Goal: Transaction & Acquisition: Purchase product/service

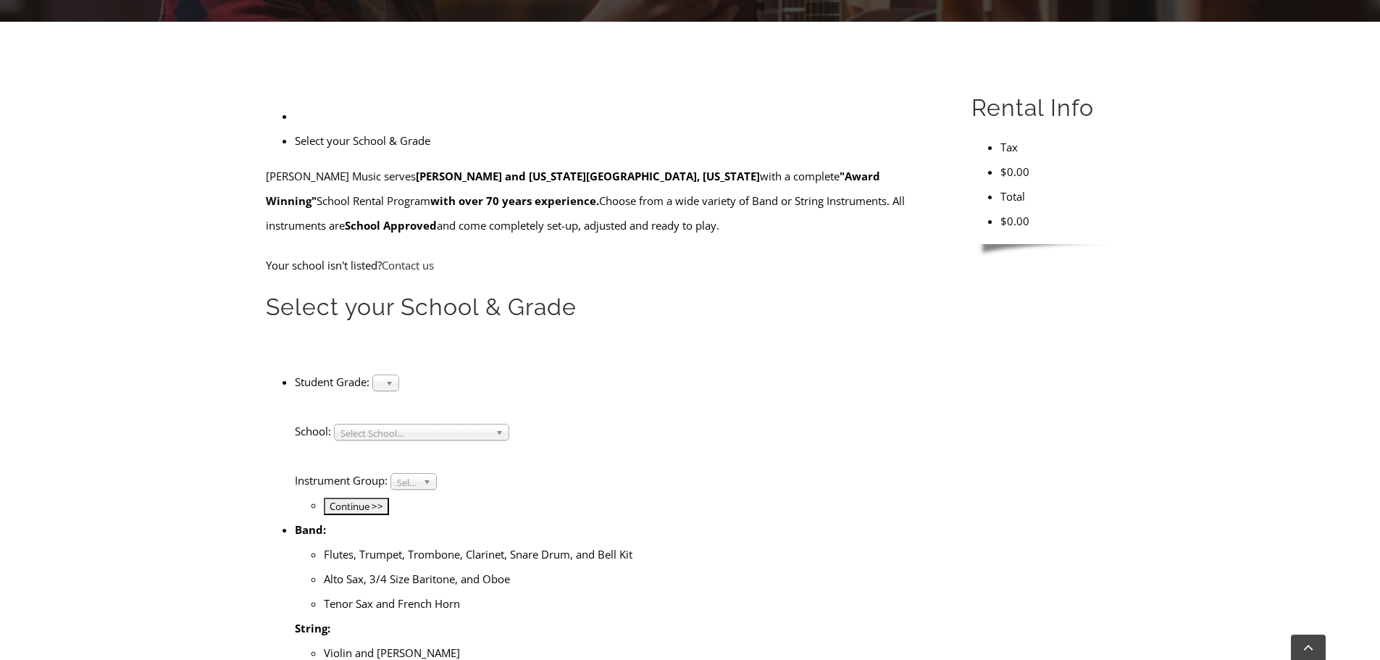
scroll to position [435, 0]
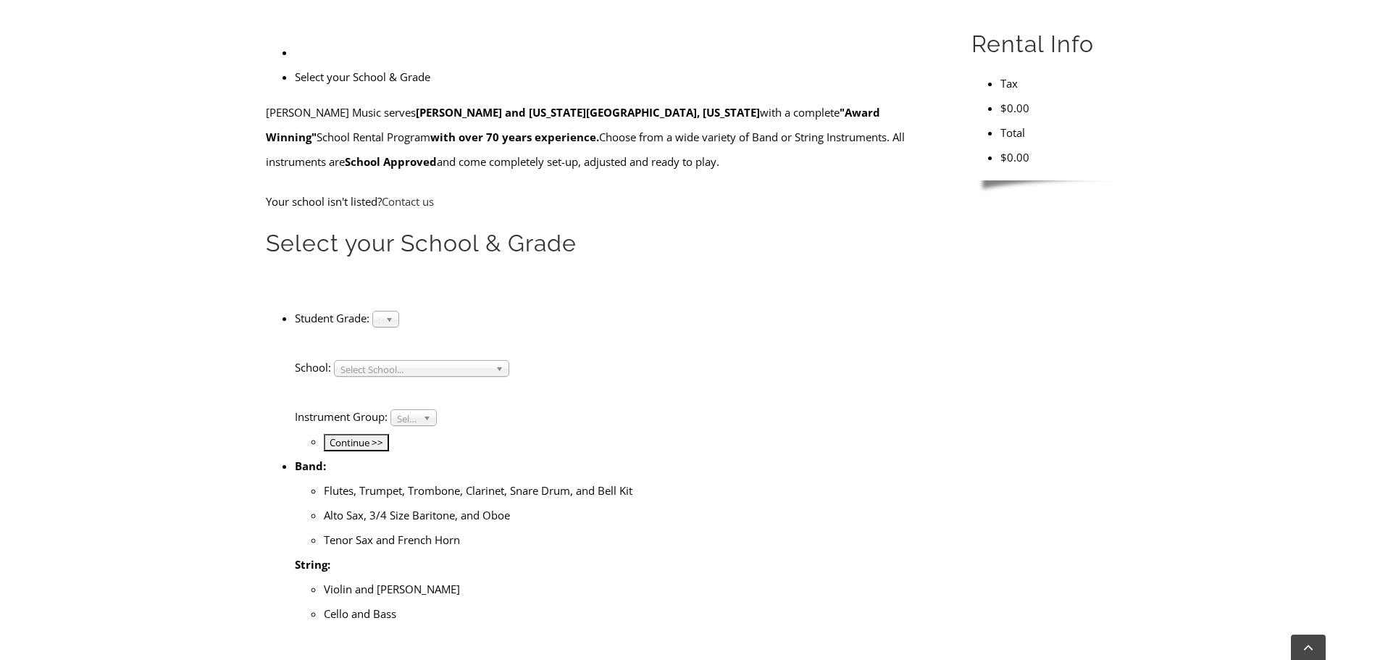
click at [398, 311] on b at bounding box center [391, 318] width 13 height 15
click at [395, 345] on li "4" at bounding box center [386, 354] width 20 height 18
click at [432, 361] on span "Select School..." at bounding box center [414, 369] width 149 height 17
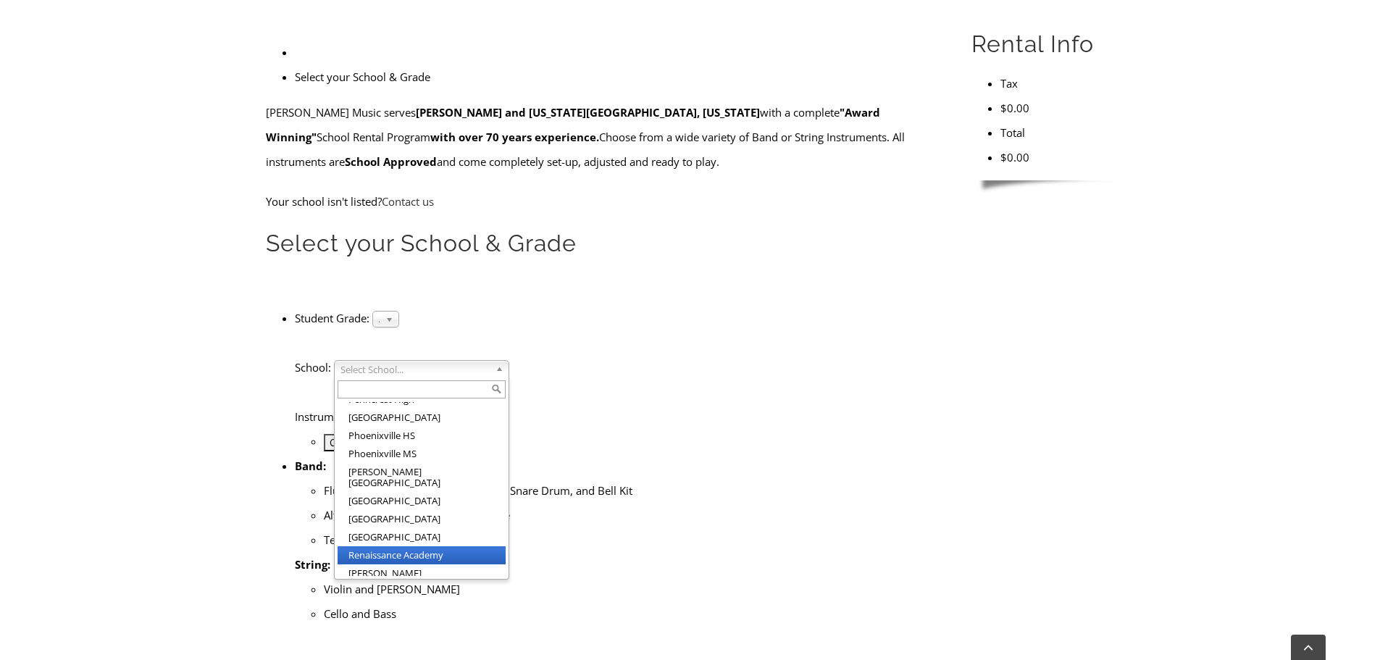
scroll to position [1782, 0]
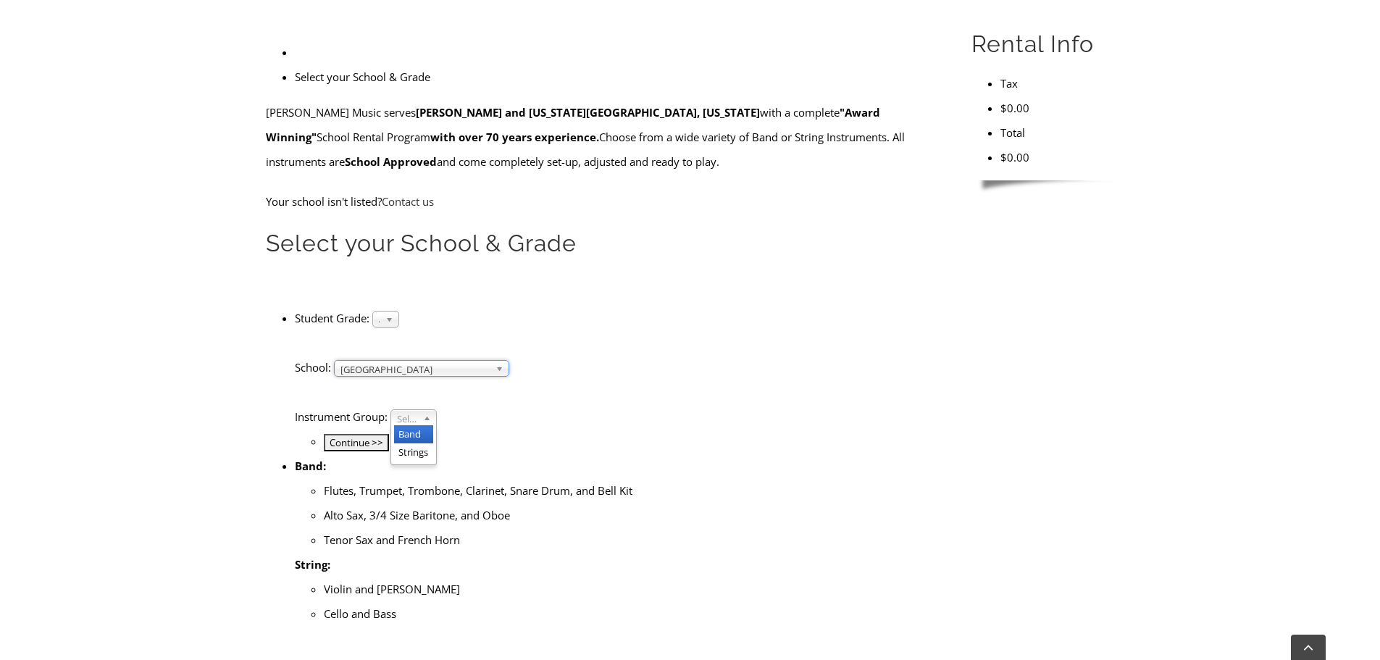
click at [417, 410] on span "Select Instrument Group..." at bounding box center [407, 418] width 20 height 17
click at [431, 425] on li "Band" at bounding box center [413, 434] width 39 height 18
click at [389, 434] on input "Continue >>" at bounding box center [356, 442] width 65 height 17
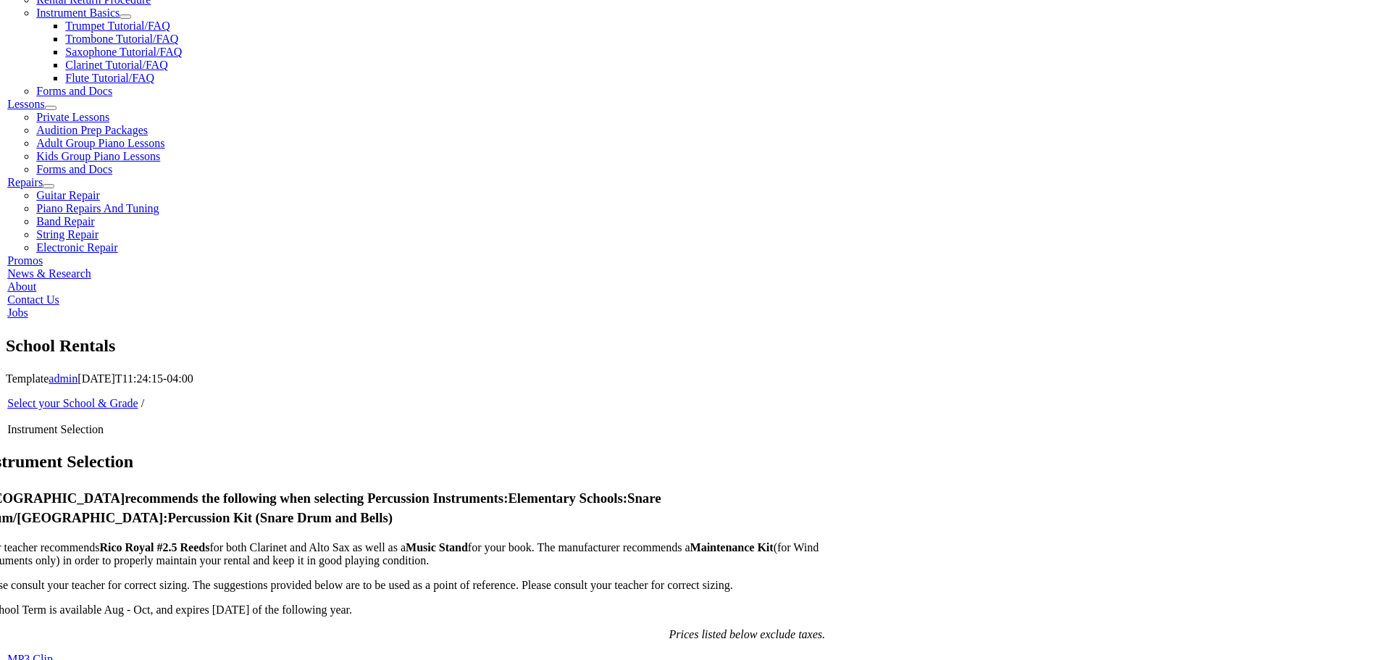
scroll to position [579, 0]
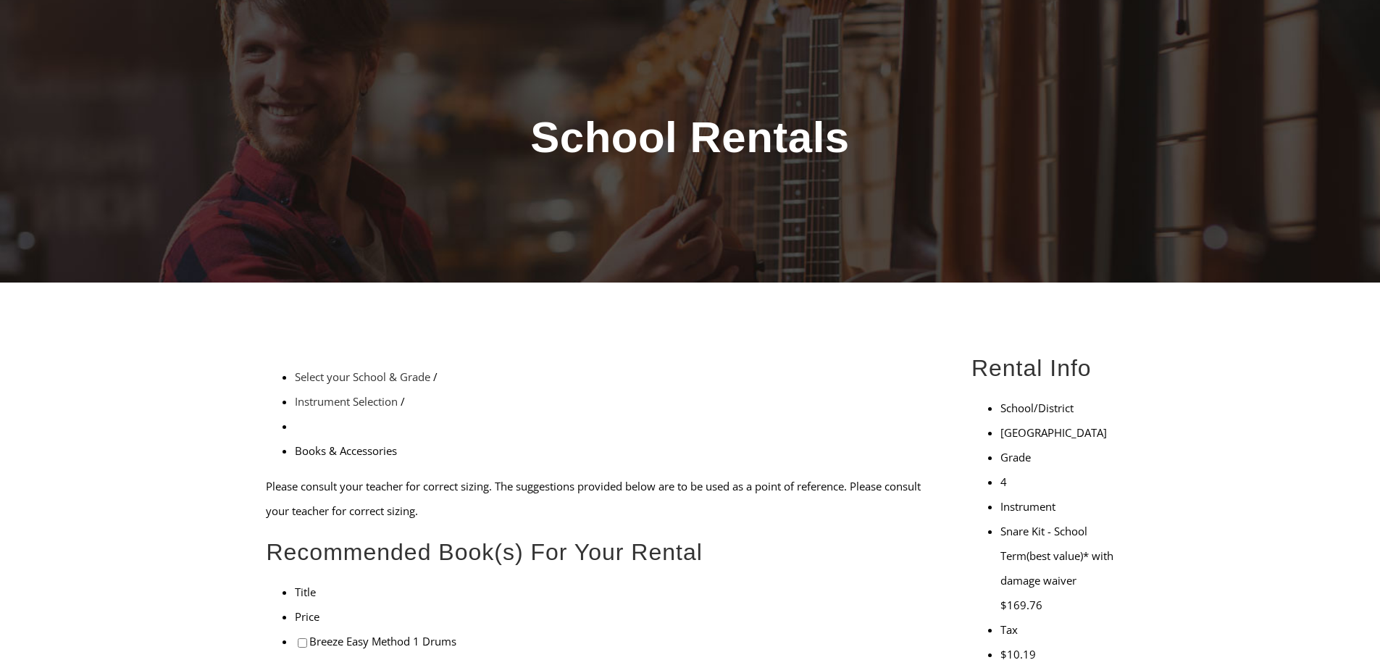
scroll to position [217, 0]
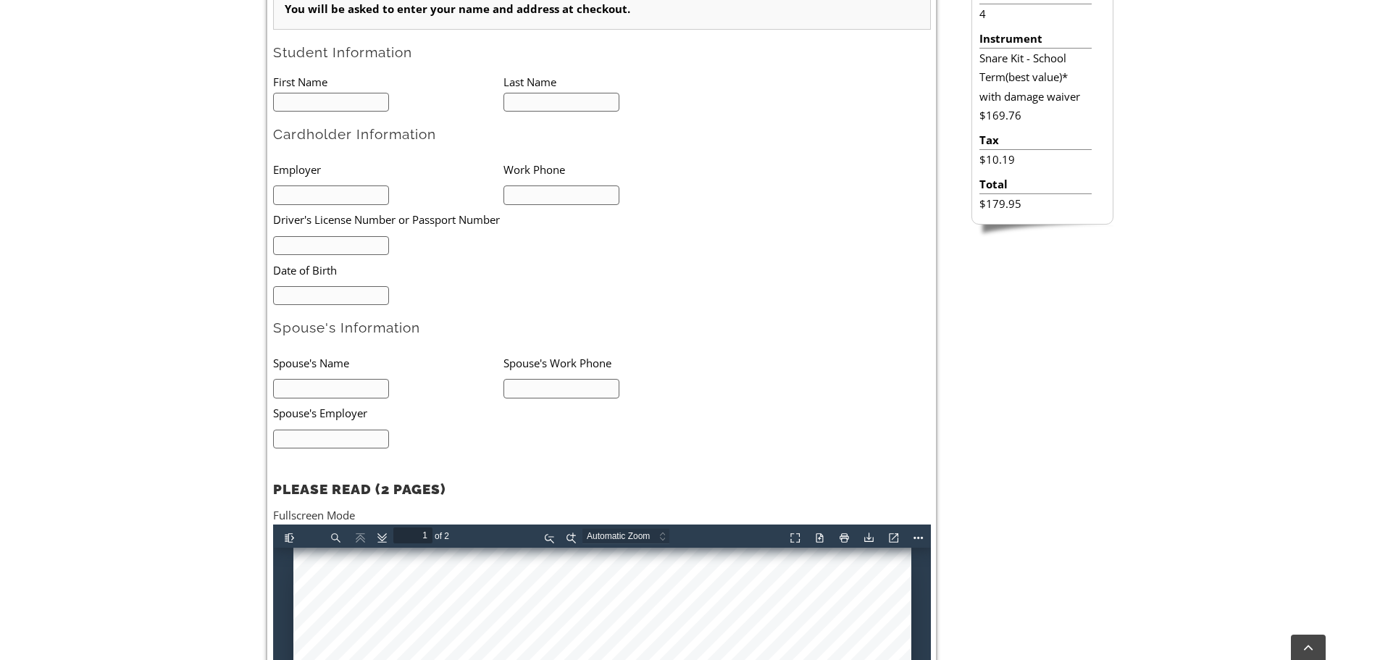
scroll to position [724, 0]
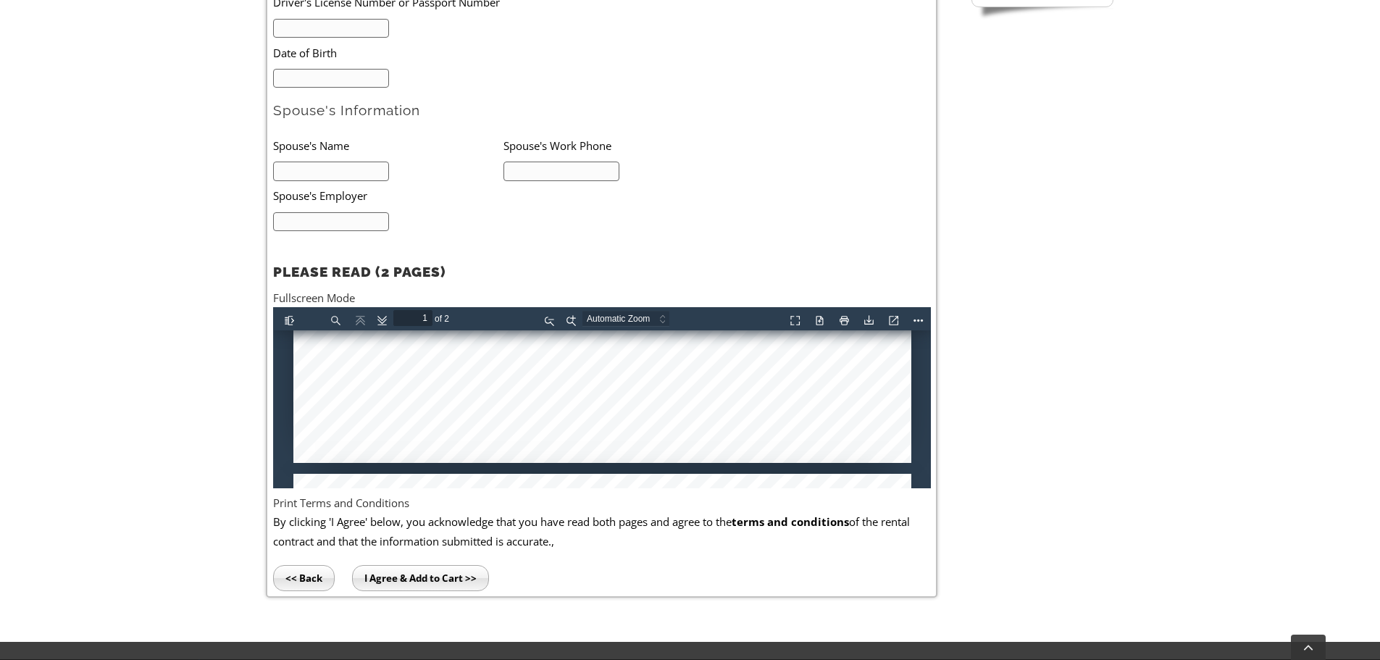
type input "2"
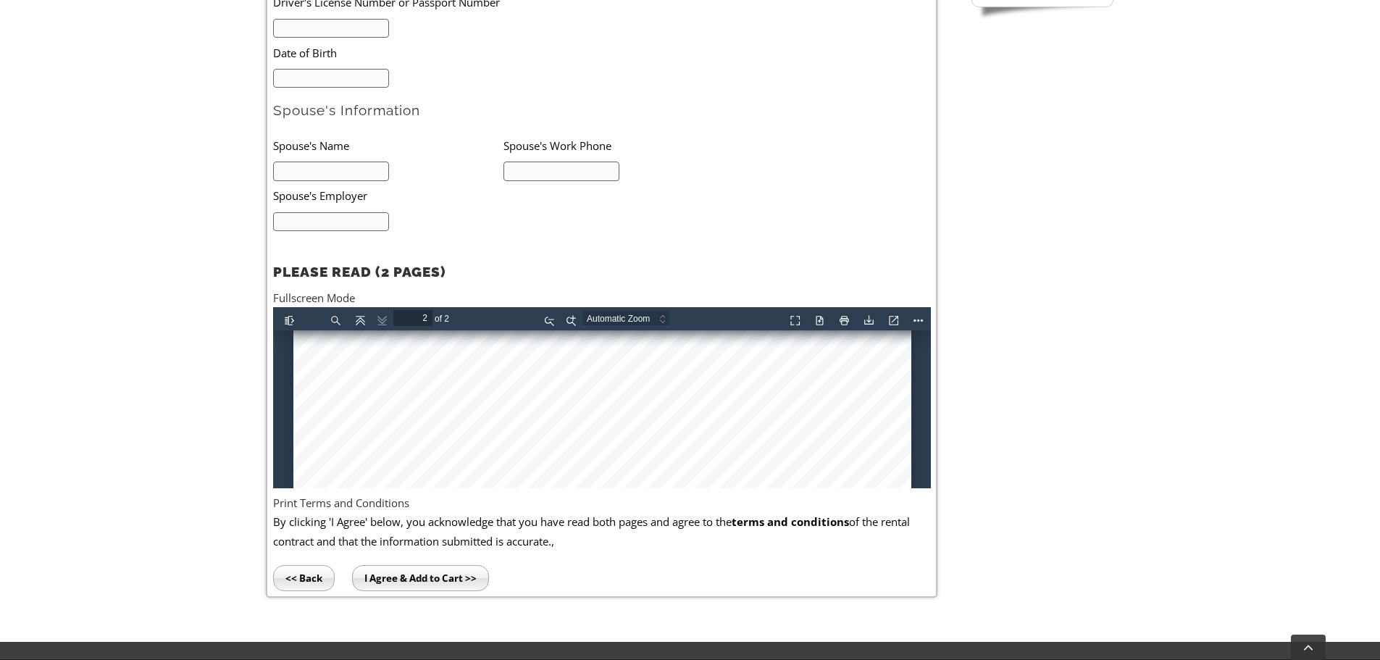
scroll to position [1159, 0]
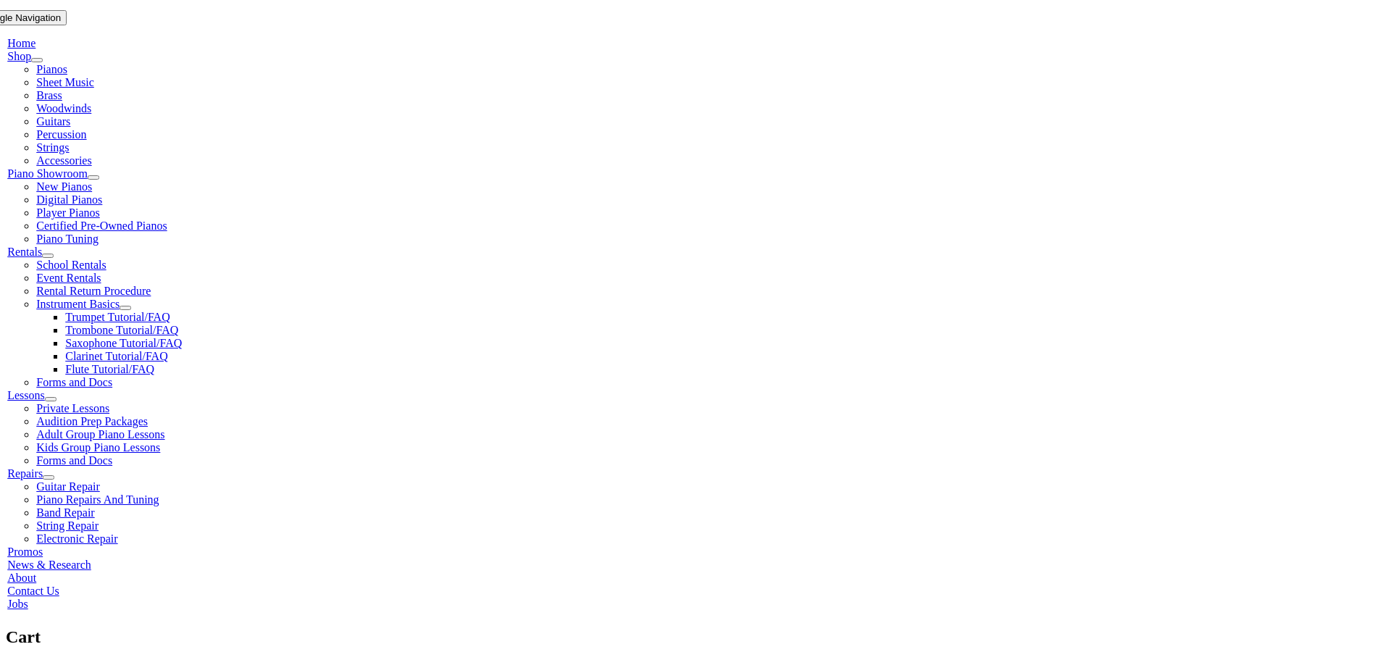
scroll to position [290, 0]
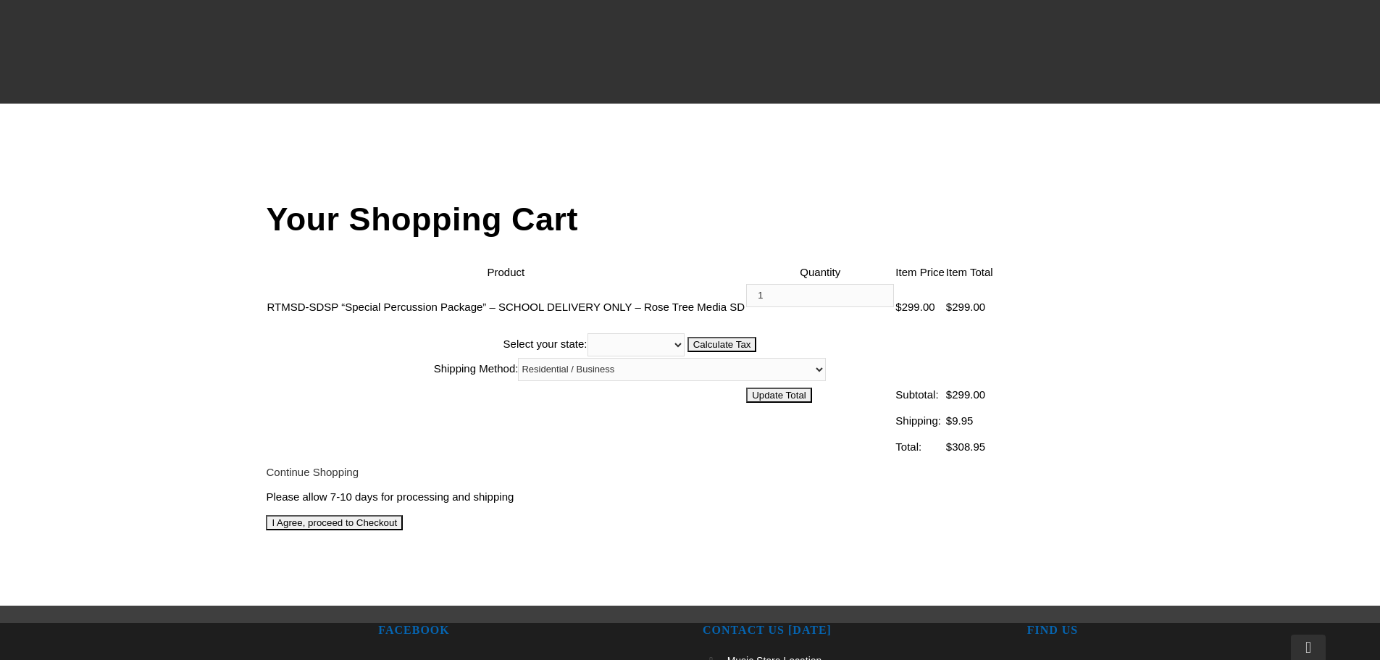
click at [684, 333] on select "Alabama Alaska Arizona Arkansas California Colorado Connecticut Delaware D. C. …" at bounding box center [635, 344] width 97 height 23
select select "PA"
click at [684, 333] on select "Alabama Alaska Arizona Arkansas California Colorado Connecticut Delaware D. C. …" at bounding box center [635, 344] width 97 height 23
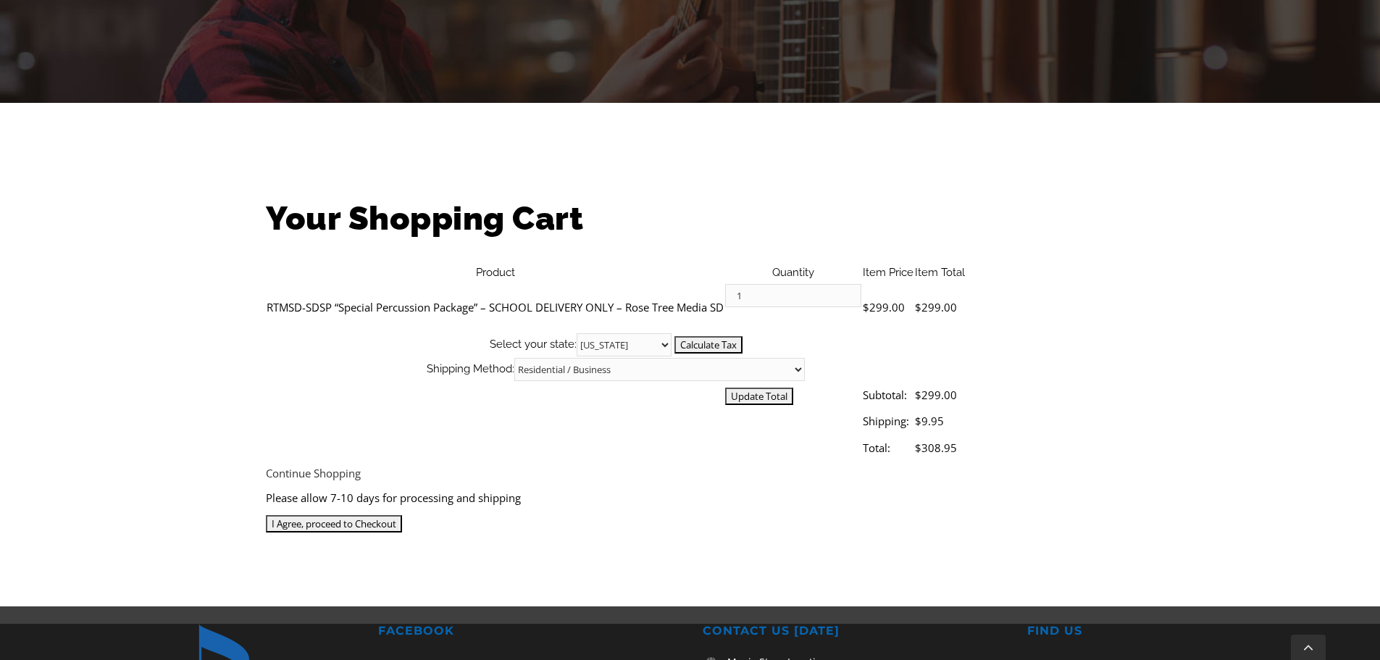
click at [793, 387] on input "Update Total" at bounding box center [759, 395] width 68 height 17
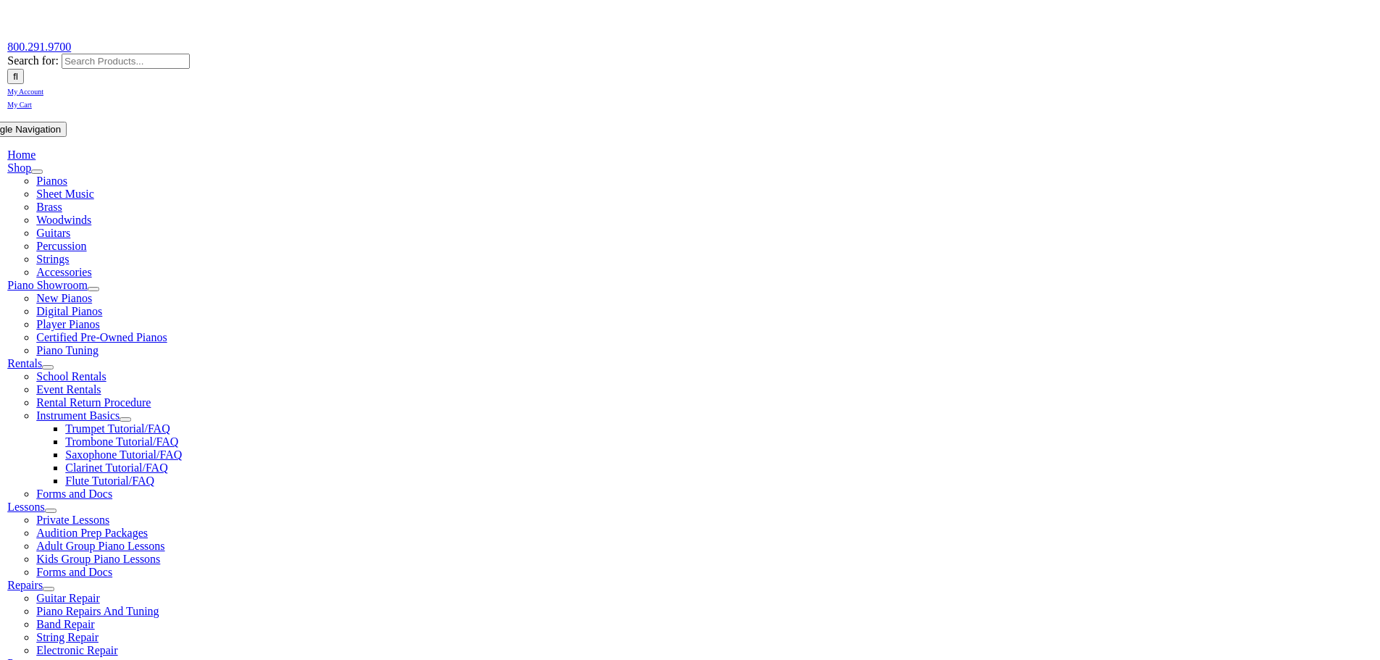
scroll to position [362, 0]
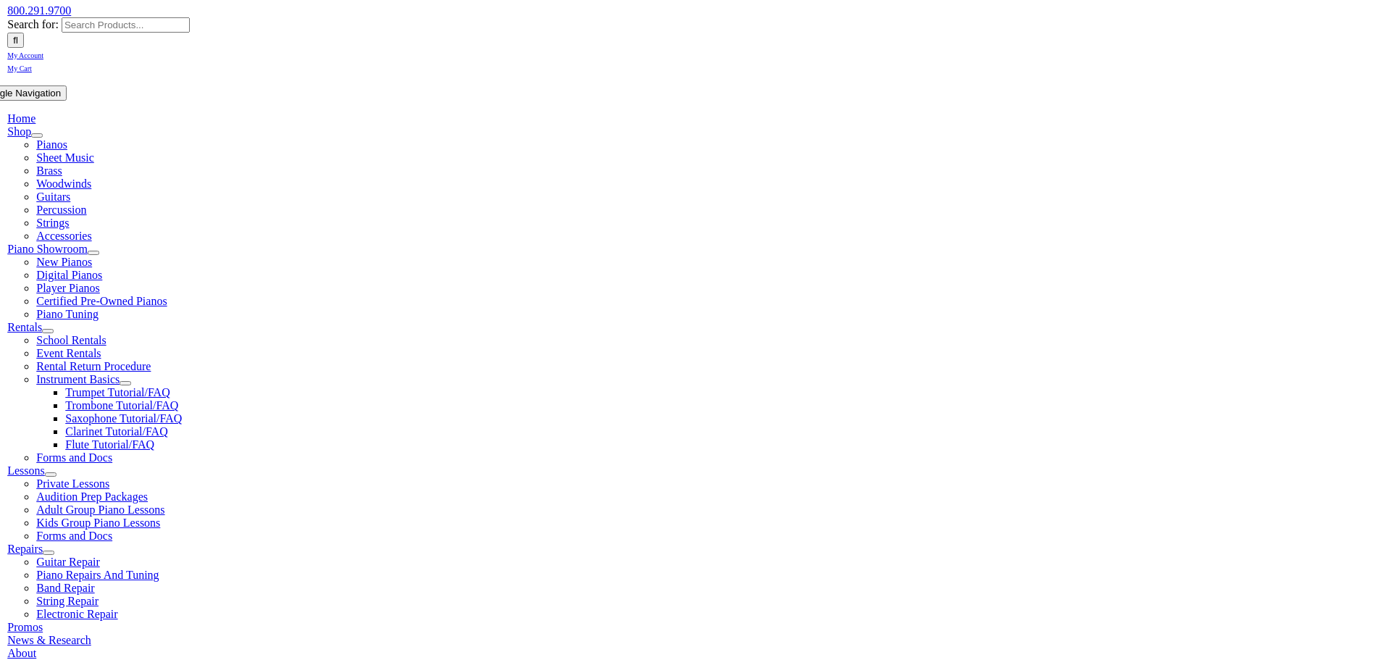
scroll to position [217, 0]
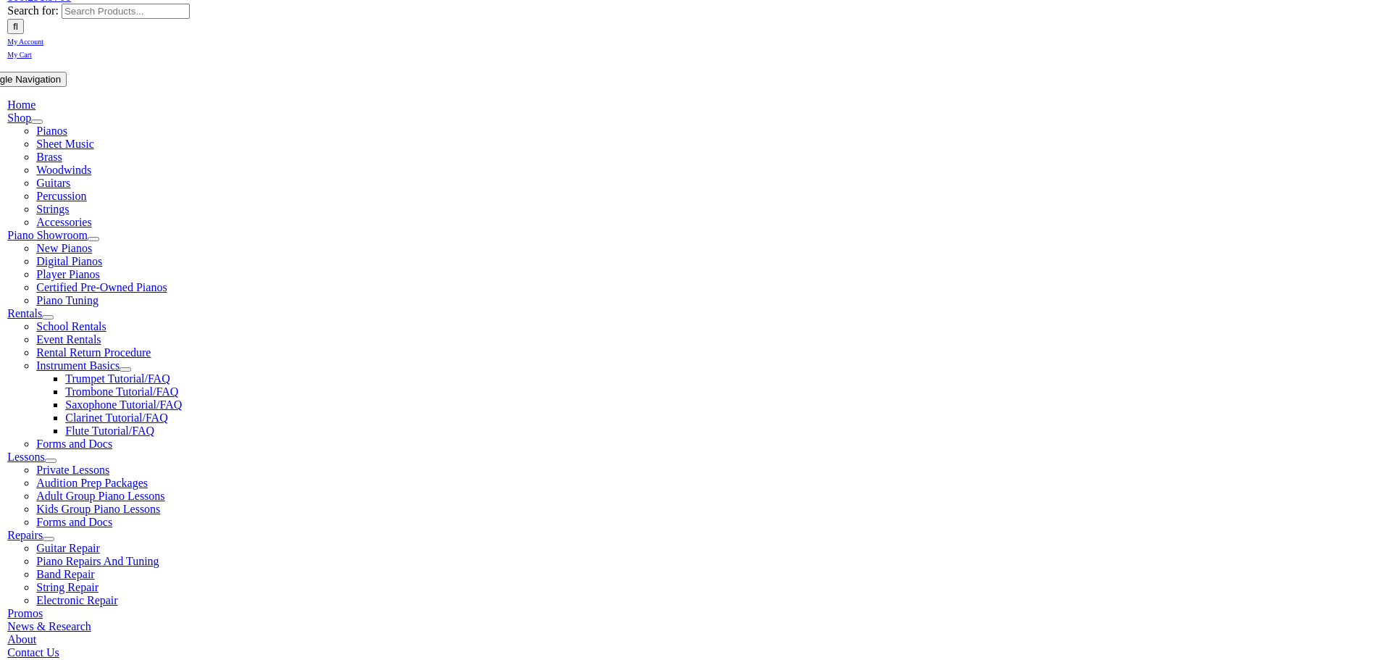
select select "PA"
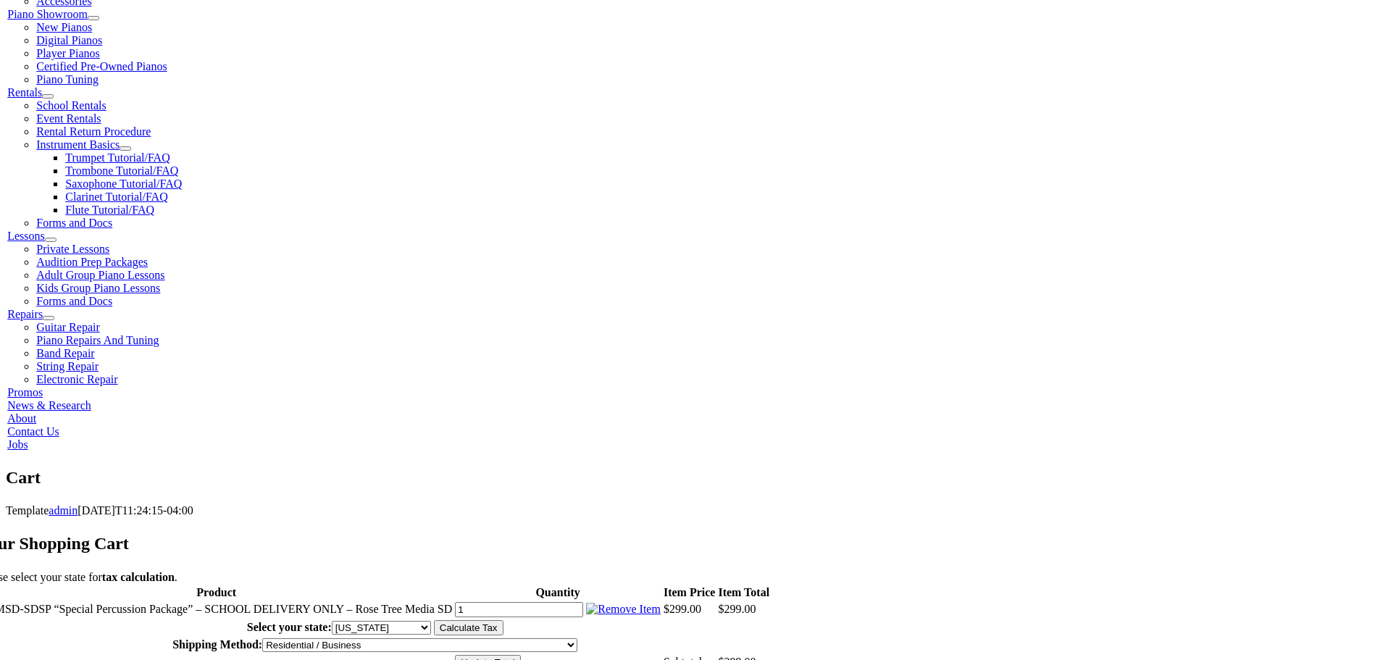
scroll to position [411, 0]
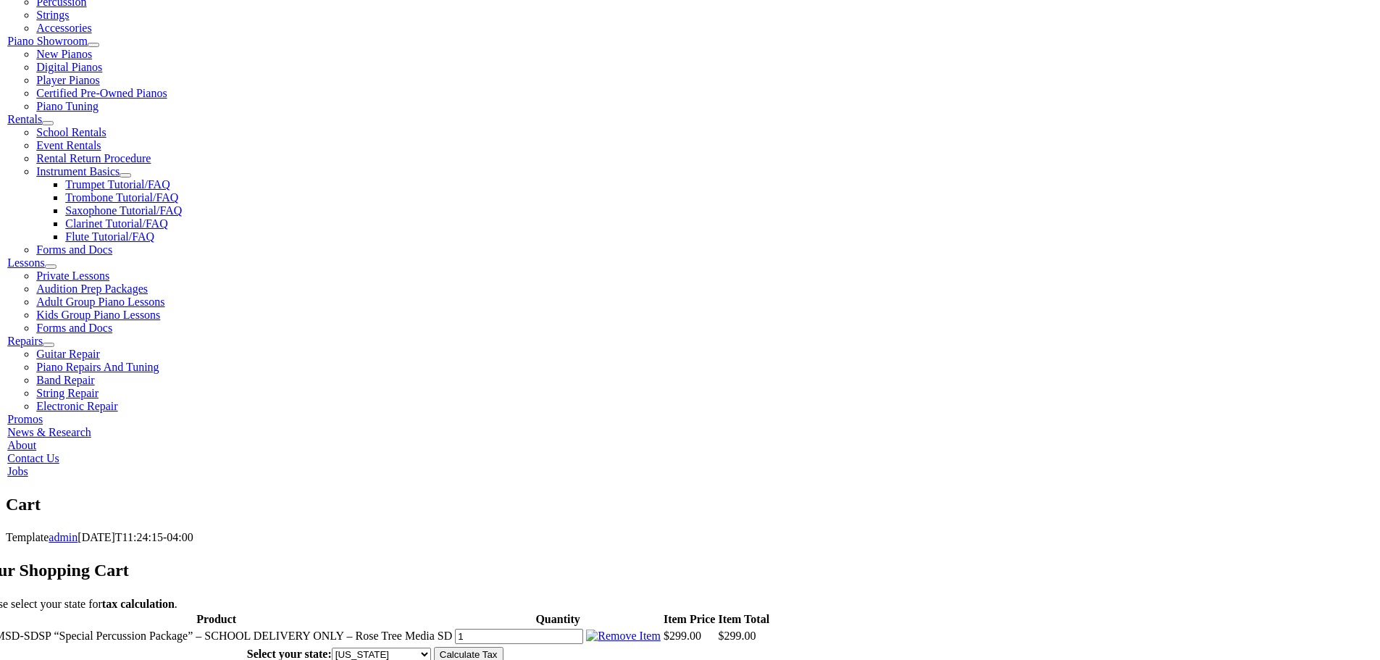
click at [503, 647] on input "Calculate Tax" at bounding box center [469, 654] width 70 height 15
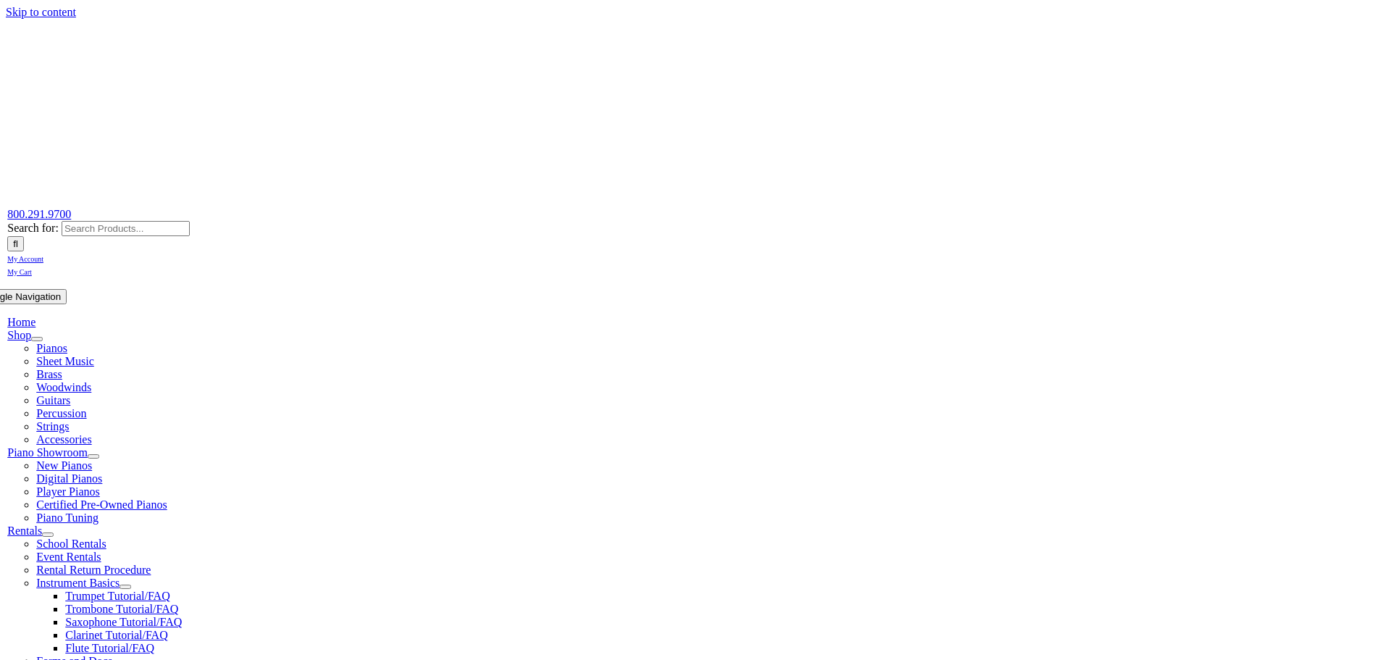
select select "PA"
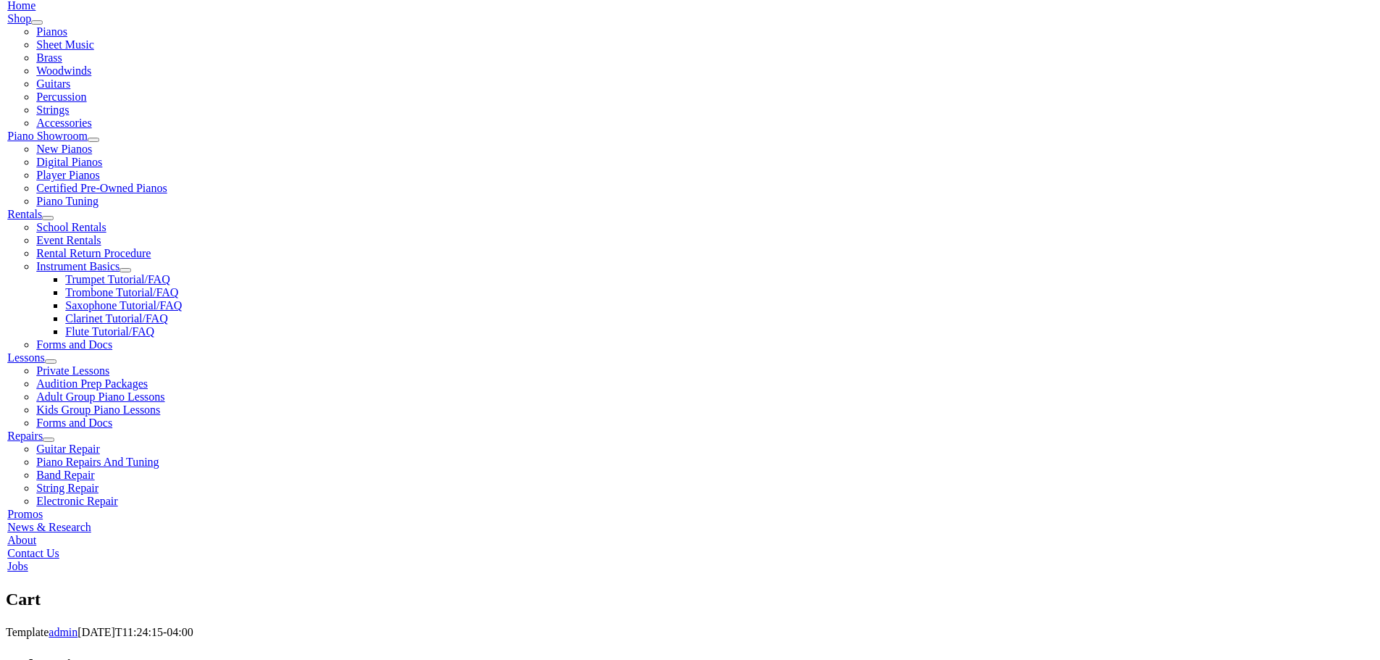
scroll to position [362, 0]
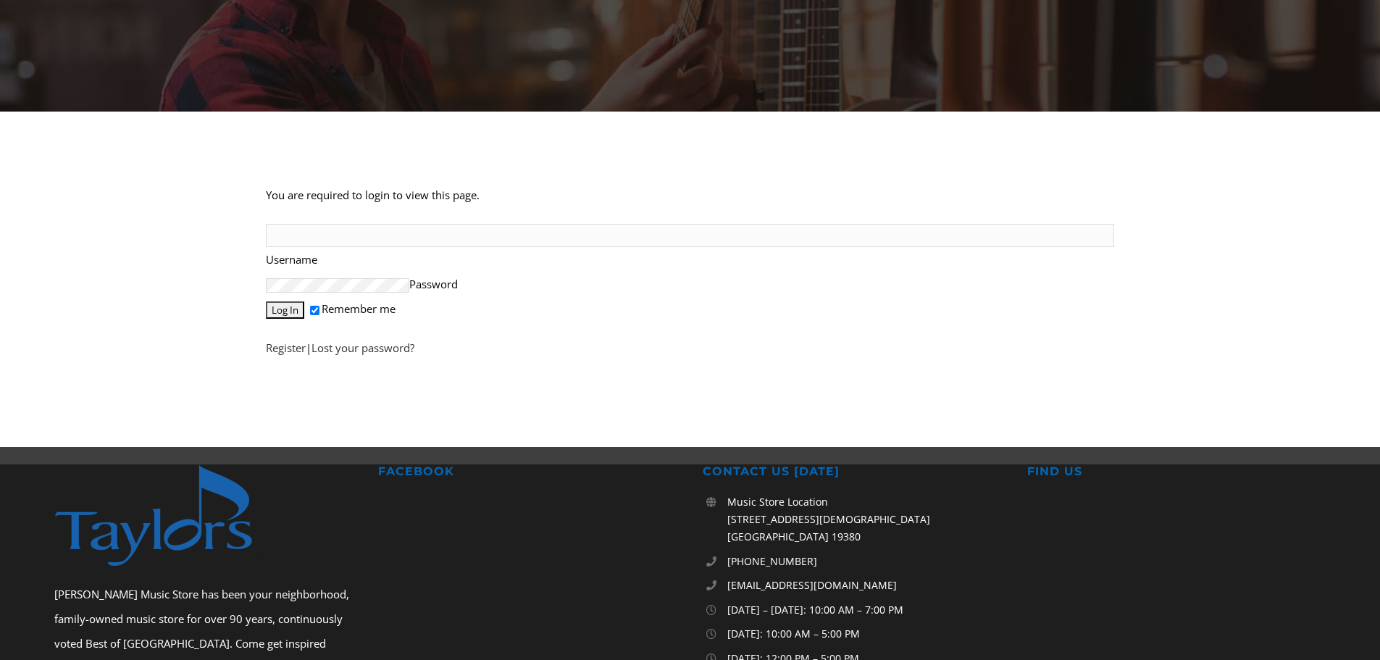
scroll to position [290, 0]
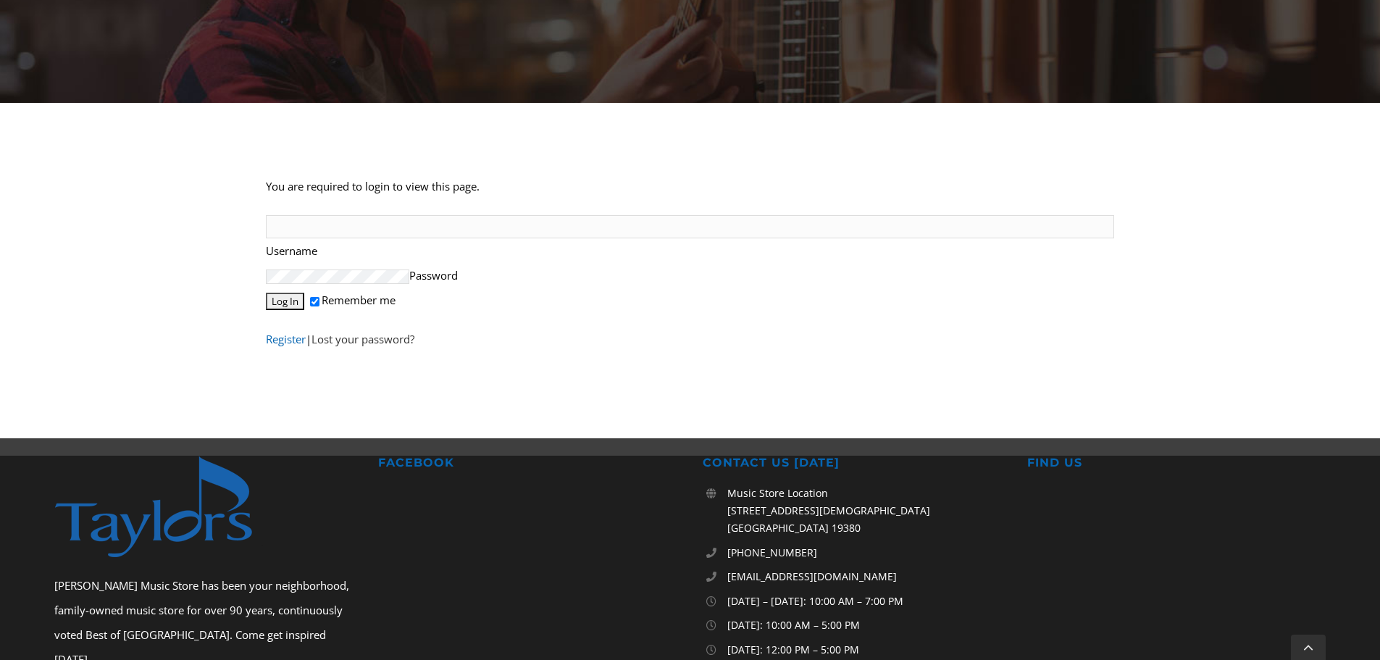
click at [281, 346] on link "Register" at bounding box center [286, 339] width 40 height 14
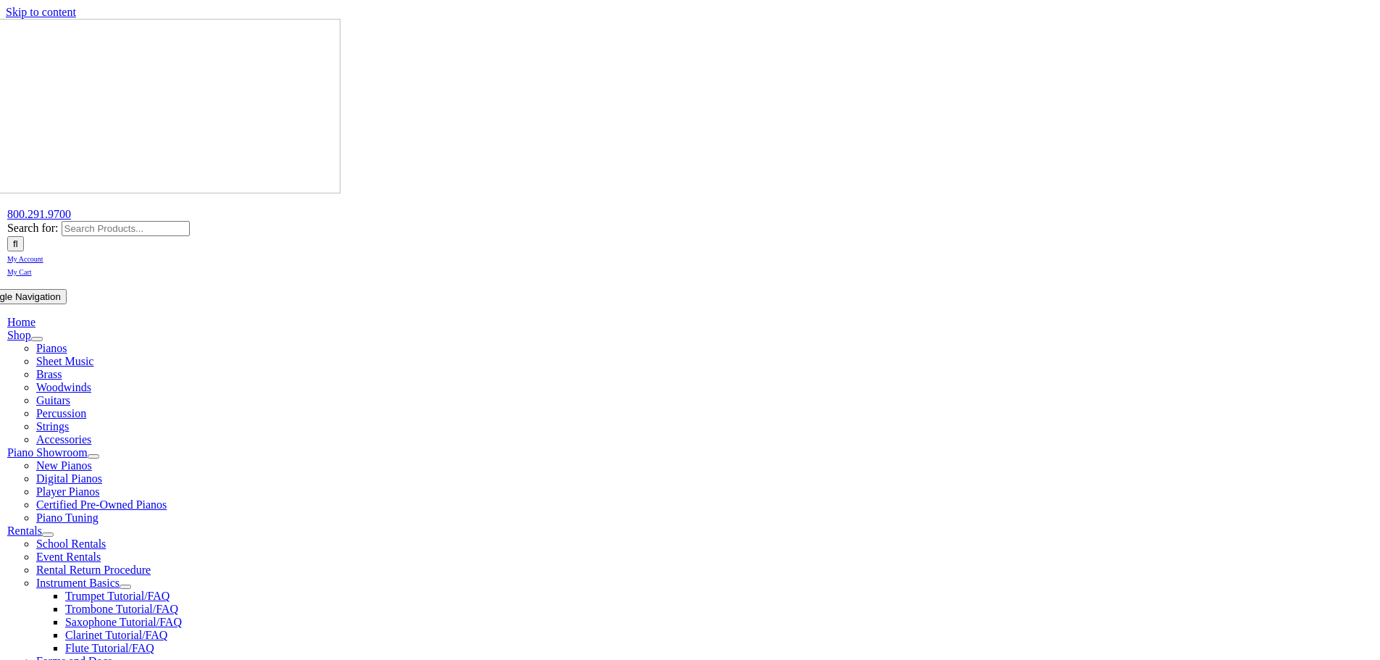
select select "PA"
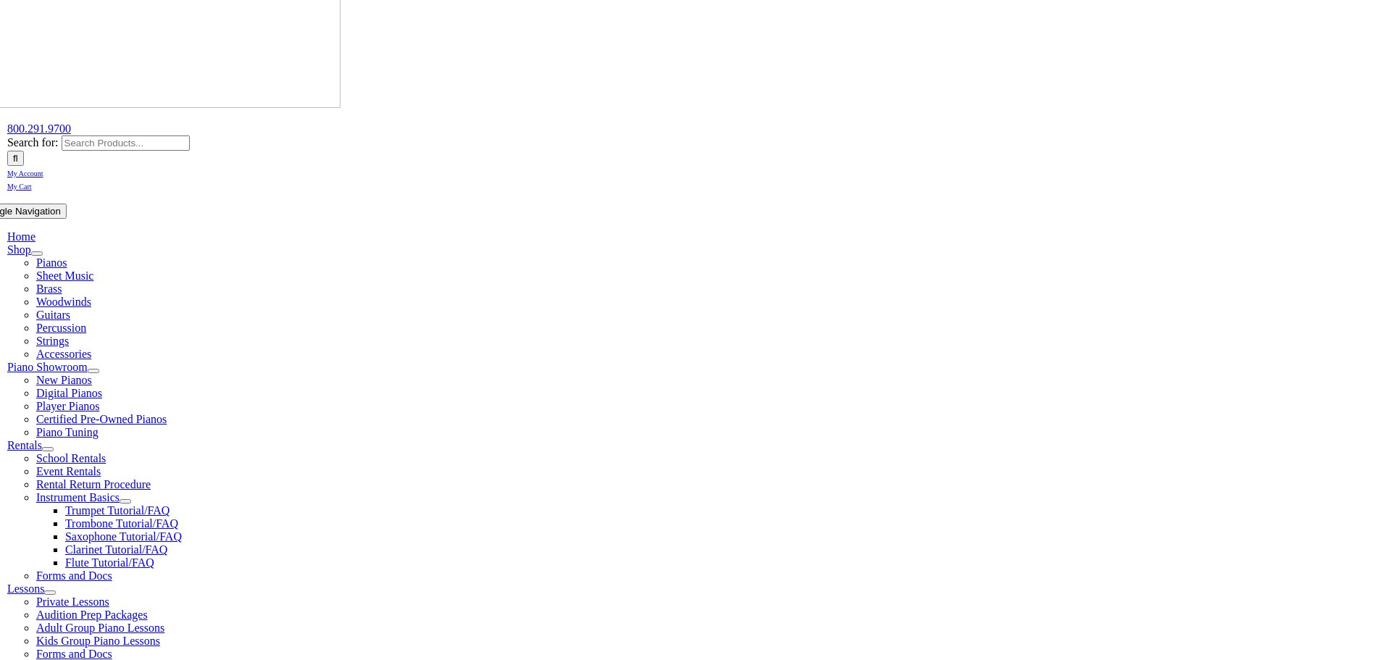
scroll to position [217, 0]
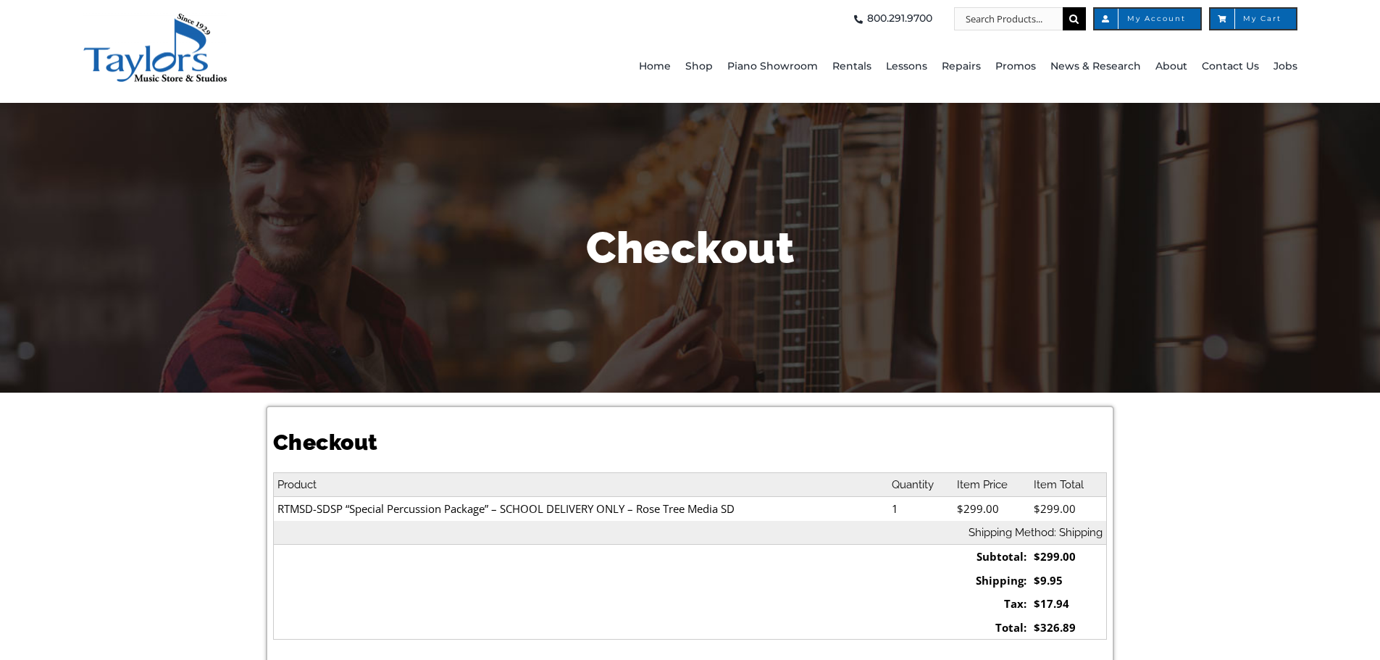
select select
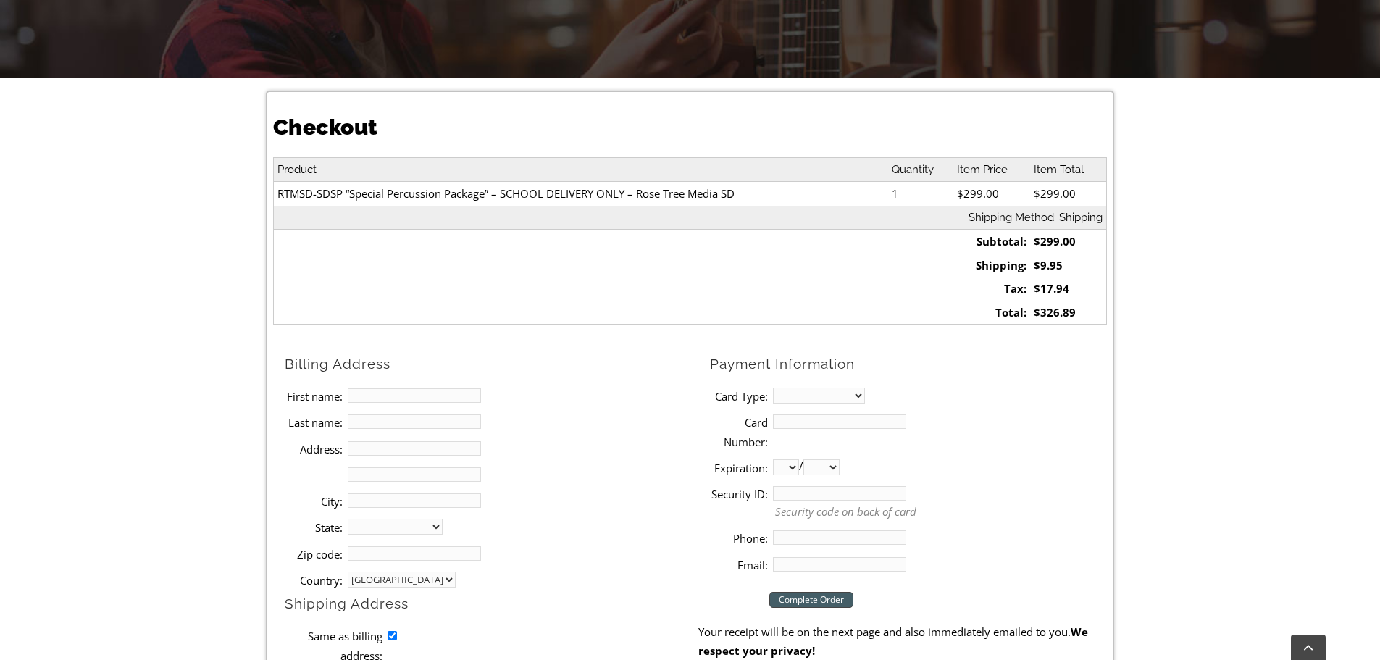
scroll to position [362, 0]
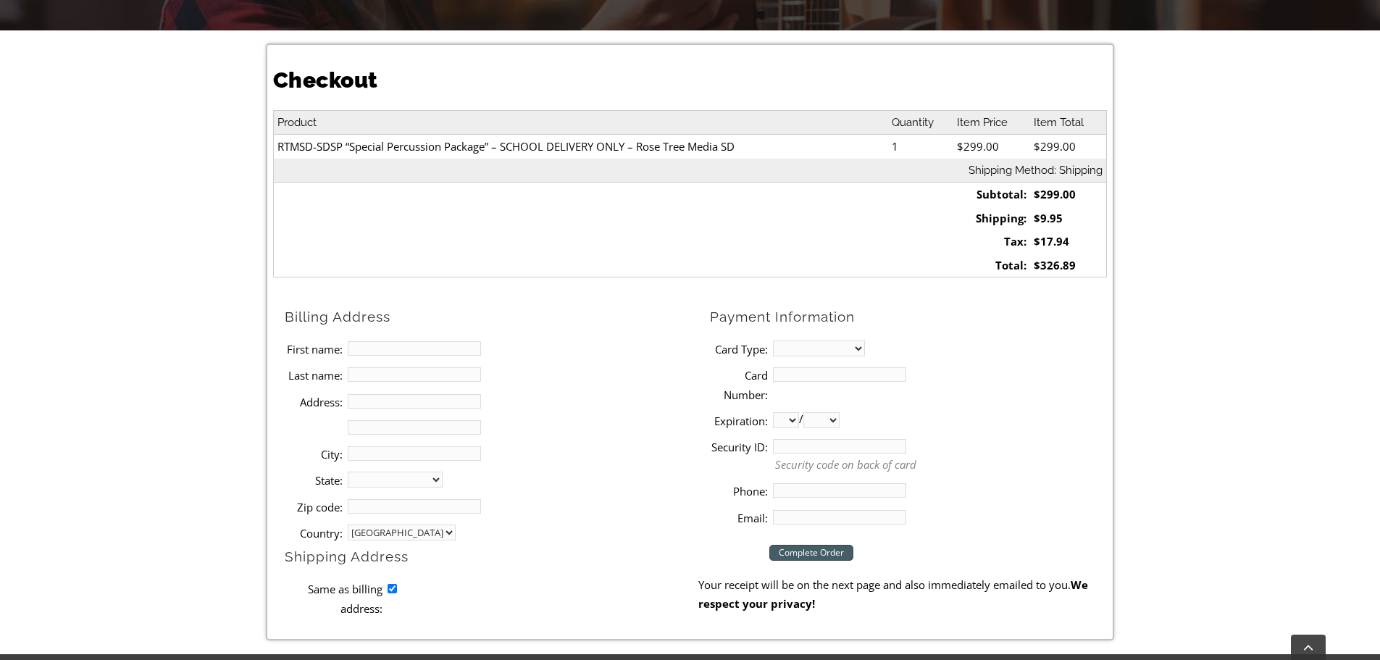
click at [381, 353] on input "First name:" at bounding box center [414, 348] width 133 height 14
type input "Jamie"
type input "Edwards"
type input "29 W. Ridge Rd"
type input "Media"
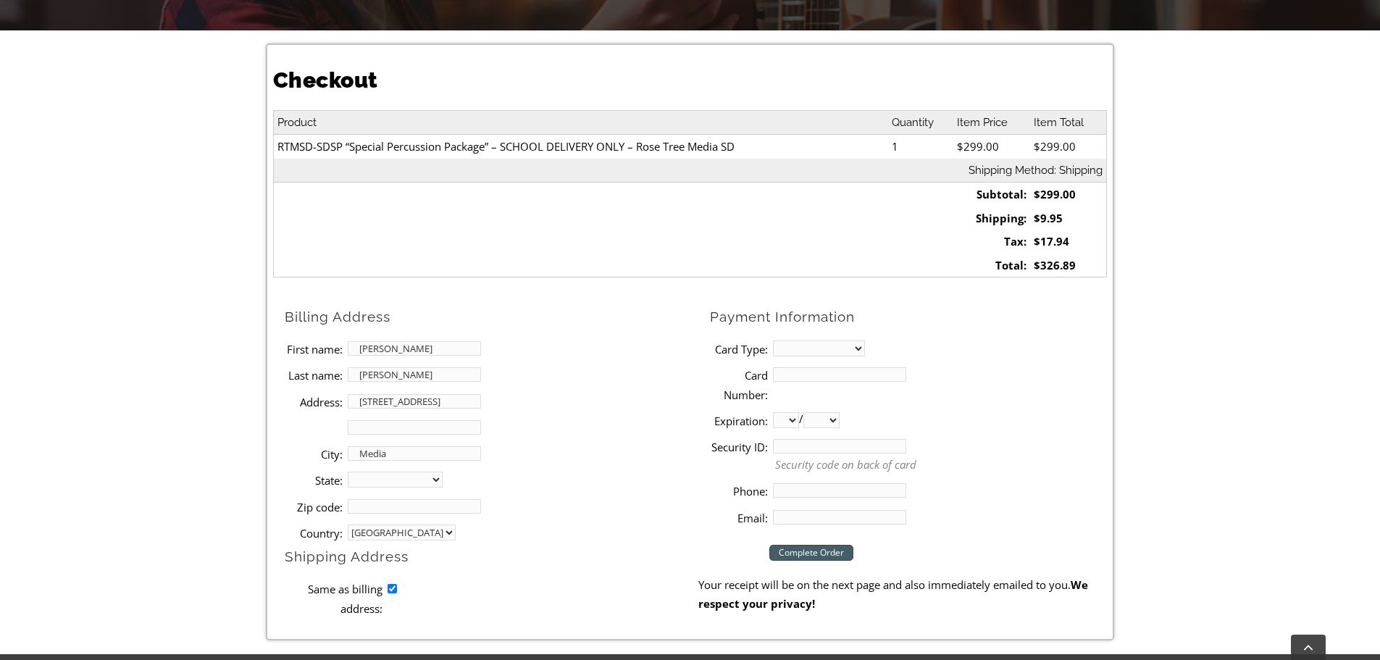
select select "PA"
type input "19063"
click at [822, 347] on select "MasterCard Visa American Express Discover" at bounding box center [819, 348] width 92 height 16
select select "visa"
click at [773, 340] on select "MasterCard Visa American Express Discover" at bounding box center [819, 348] width 92 height 16
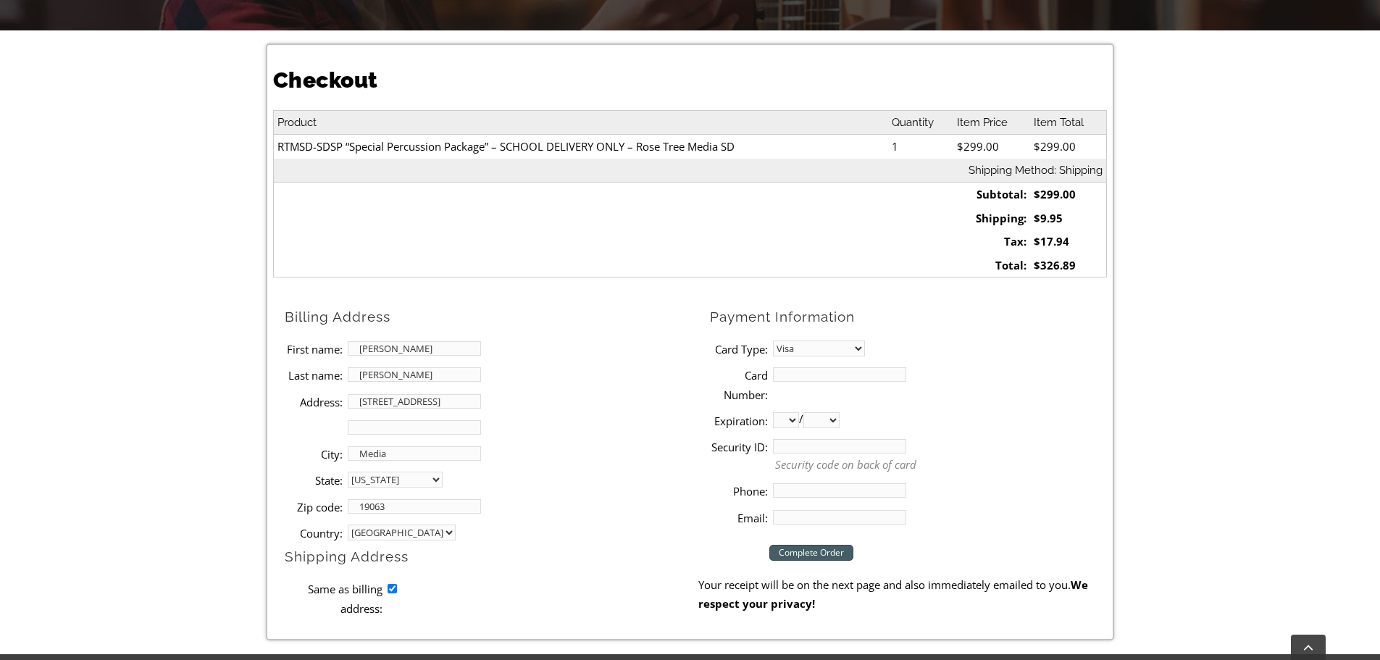
click at [784, 424] on select "01 02 03 04 05 06 07 08 09 10 11 12" at bounding box center [786, 420] width 26 height 16
click at [773, 412] on select "01 02 03 04 05 06 07 08 09 10 11 12" at bounding box center [786, 420] width 26 height 16
click at [787, 414] on select "01 02 03 04 05 06 07 08 09 10 11 12" at bounding box center [786, 420] width 26 height 16
select select "08"
click at [773, 412] on select "01 02 03 04 05 06 07 08 09 10 11 12" at bounding box center [786, 420] width 26 height 16
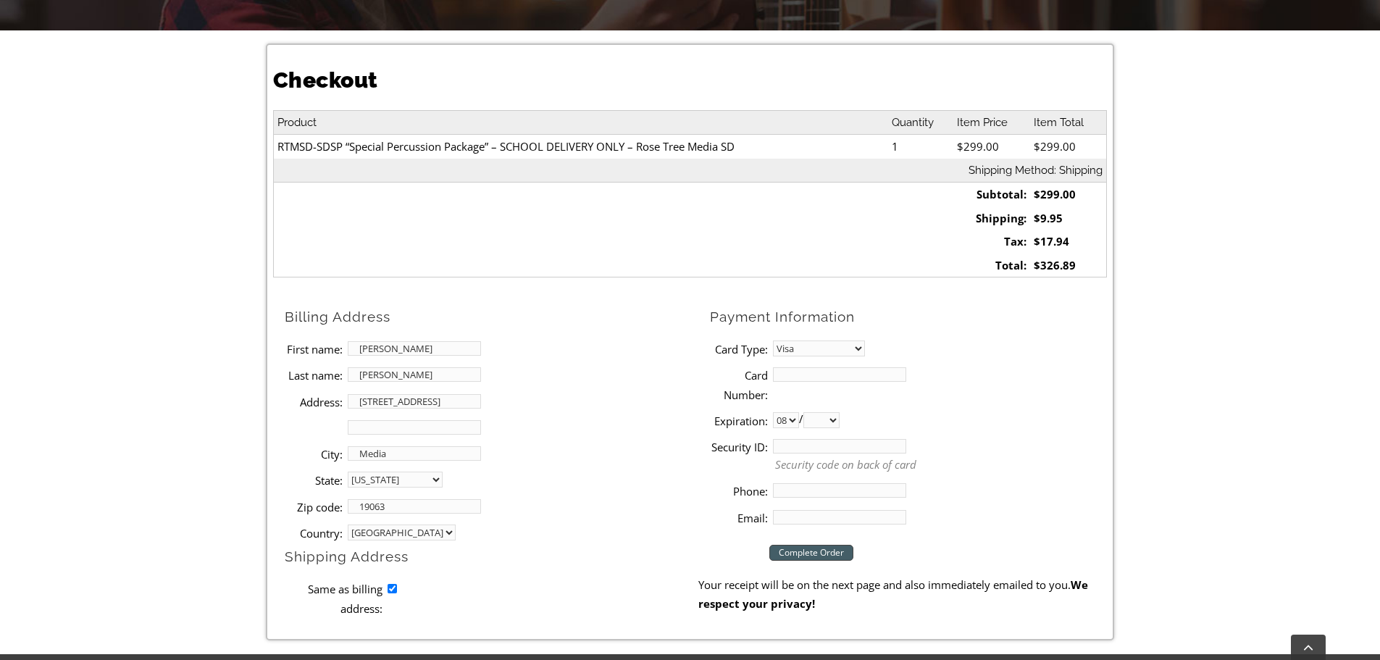
click at [815, 415] on select "2025 2026 2027 2028 2029 2030 2031 2032 2033 2034 2035 2036 2037" at bounding box center [821, 420] width 36 height 16
select select "2029"
click at [809, 412] on select "2025 2026 2027 2028 2029 2030 2031 2032 2033 2034 2035 2036 2037" at bounding box center [821, 420] width 36 height 16
click at [797, 495] on input "Phone:" at bounding box center [839, 490] width 133 height 14
type input "214-734-0979"
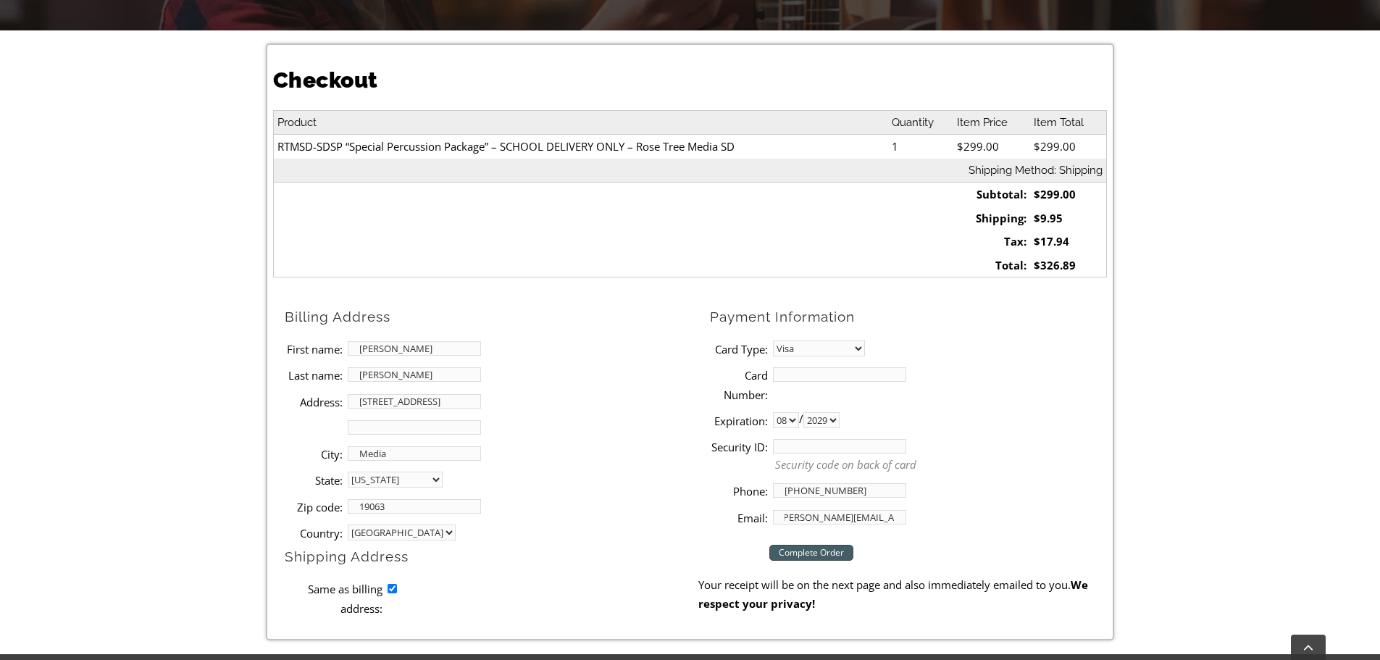
scroll to position [0, 13]
type input "jamie.mcclintick@gmail.com"
click at [838, 445] on input "Security ID:" at bounding box center [839, 446] width 133 height 14
type input "492"
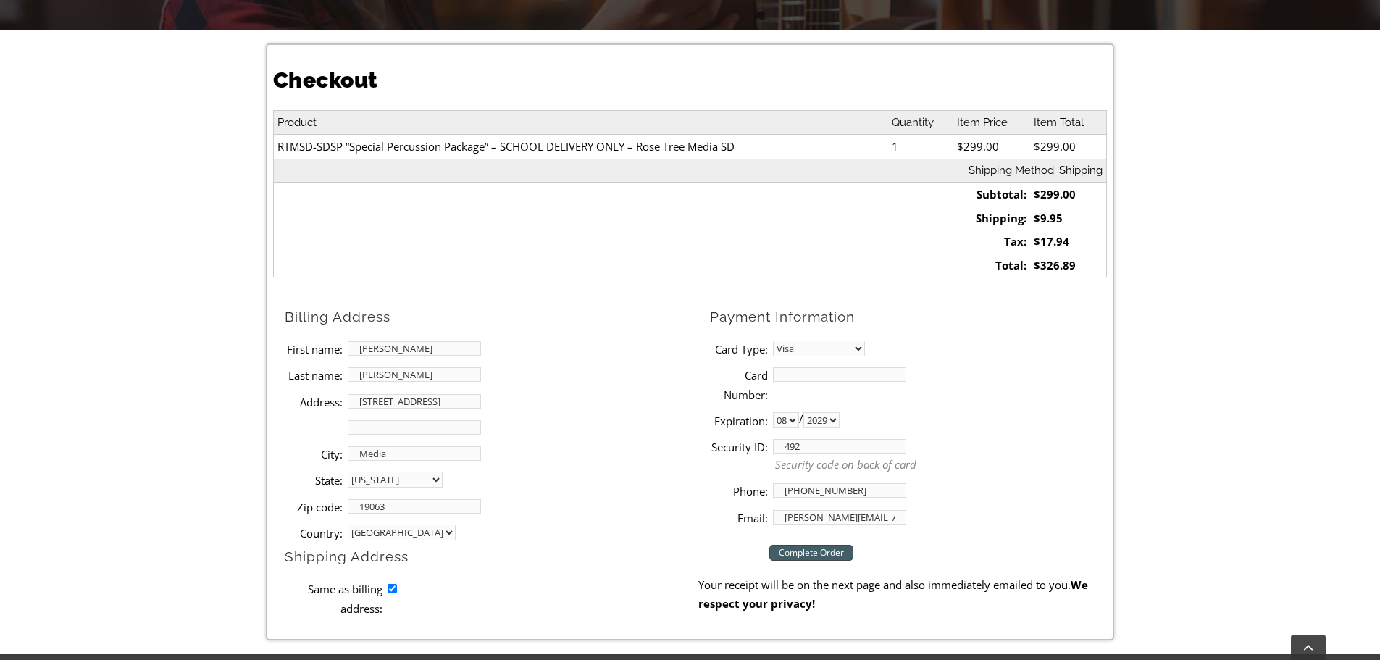
click at [784, 374] on input "Card Number:" at bounding box center [839, 374] width 133 height 14
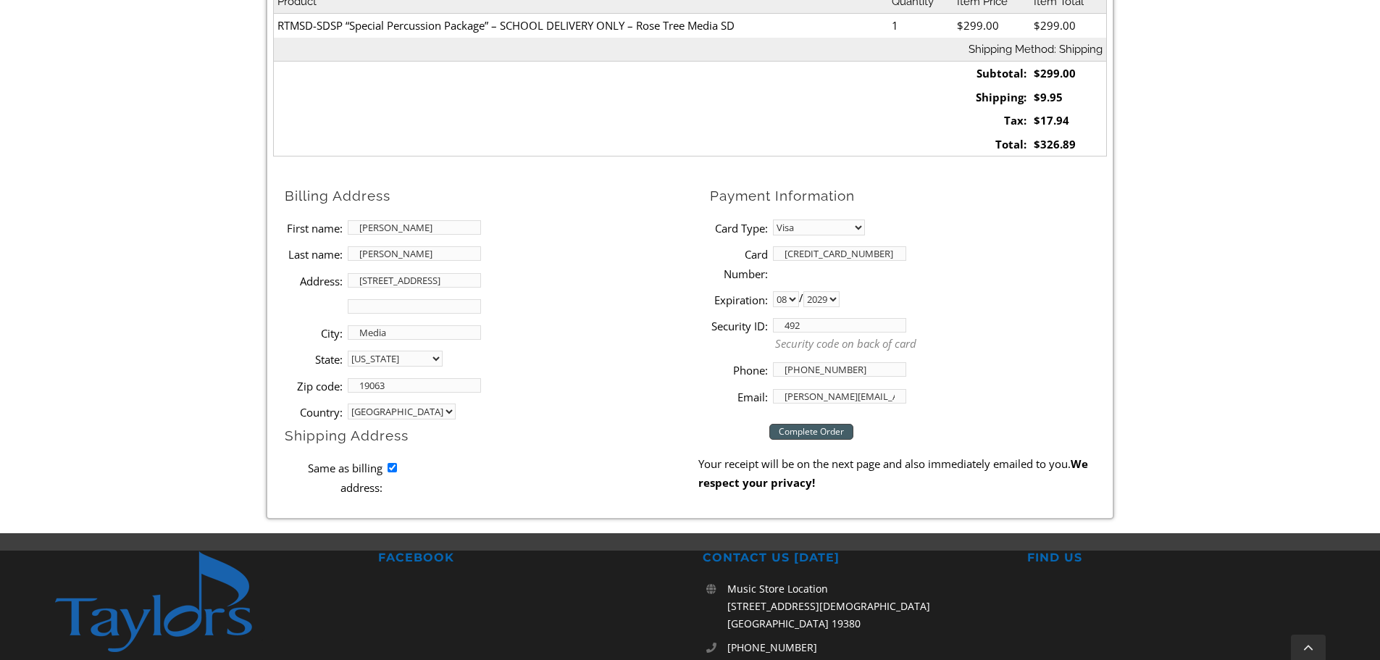
scroll to position [507, 0]
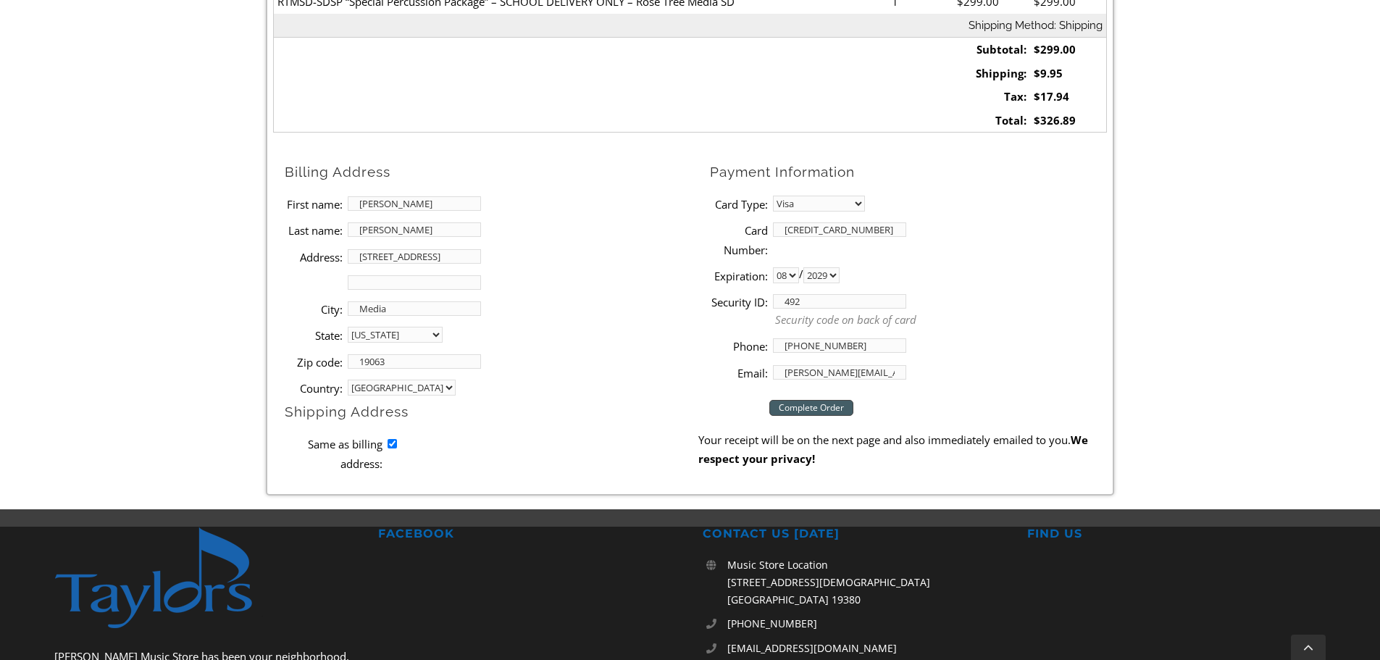
type input "4100390111706012"
click at [810, 406] on input "Complete Order" at bounding box center [811, 408] width 84 height 16
